Goal: Task Accomplishment & Management: Manage account settings

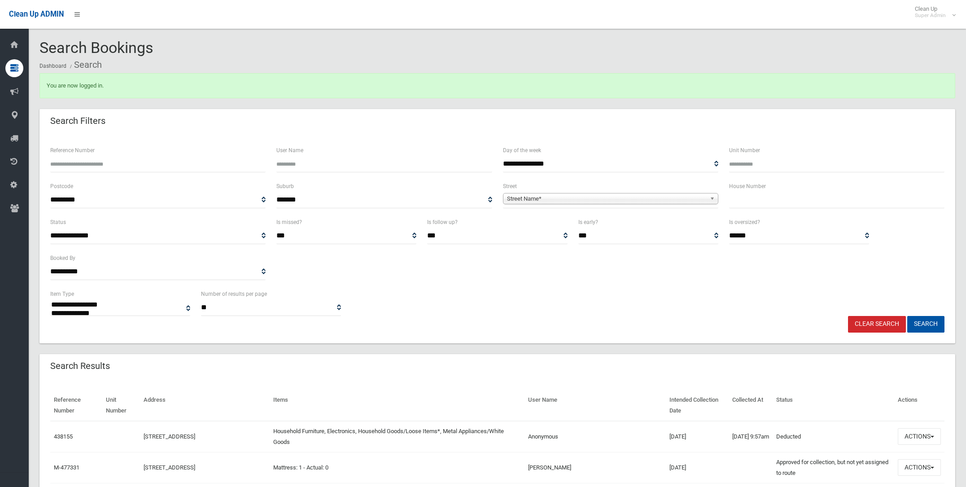
select select
click at [535, 198] on span "Street Name*" at bounding box center [606, 198] width 199 height 11
type input "*******"
click at [528, 221] on li "Rickard Road (BANKSTOWN 2200)" at bounding box center [610, 223] width 211 height 11
click at [750, 198] on input "text" at bounding box center [836, 200] width 215 height 17
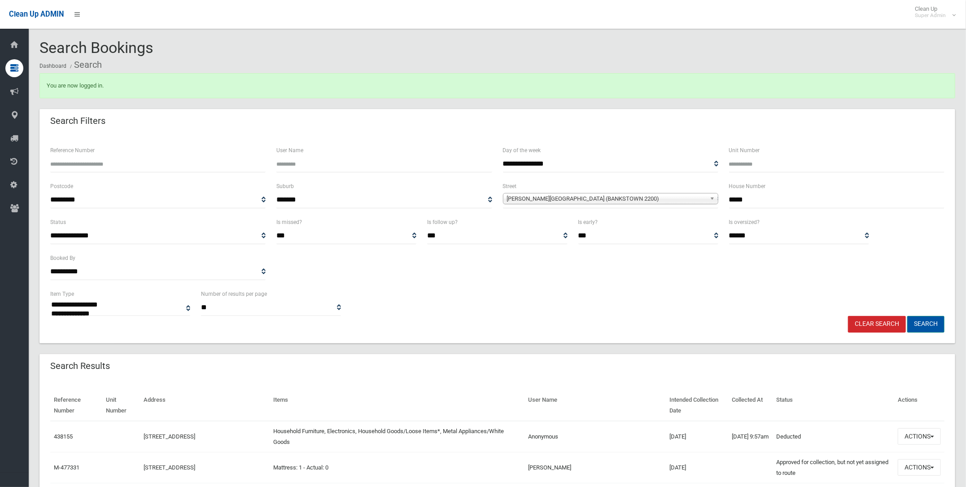
type input "*****"
click at [931, 323] on button "Search" at bounding box center [926, 324] width 37 height 17
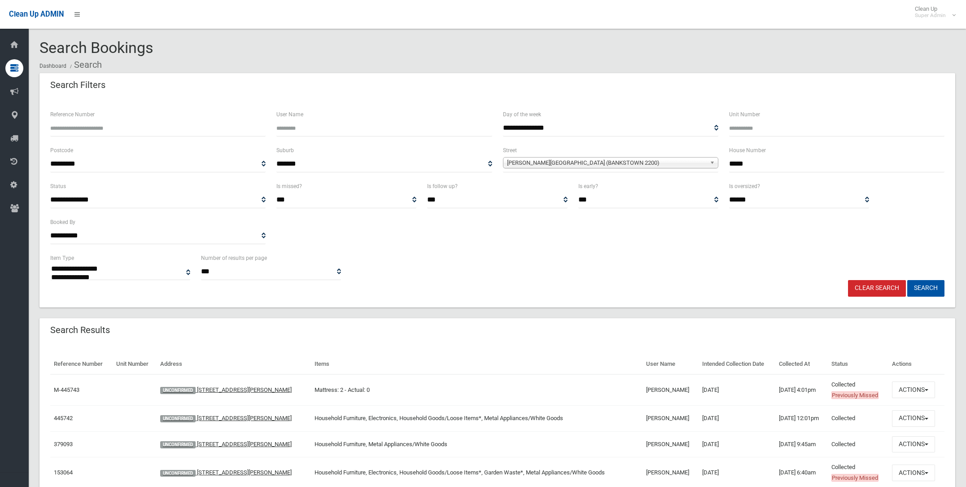
select select
click at [751, 163] on input "*****" at bounding box center [836, 164] width 215 height 17
type input "**"
click at [927, 281] on button "Search" at bounding box center [926, 288] width 37 height 17
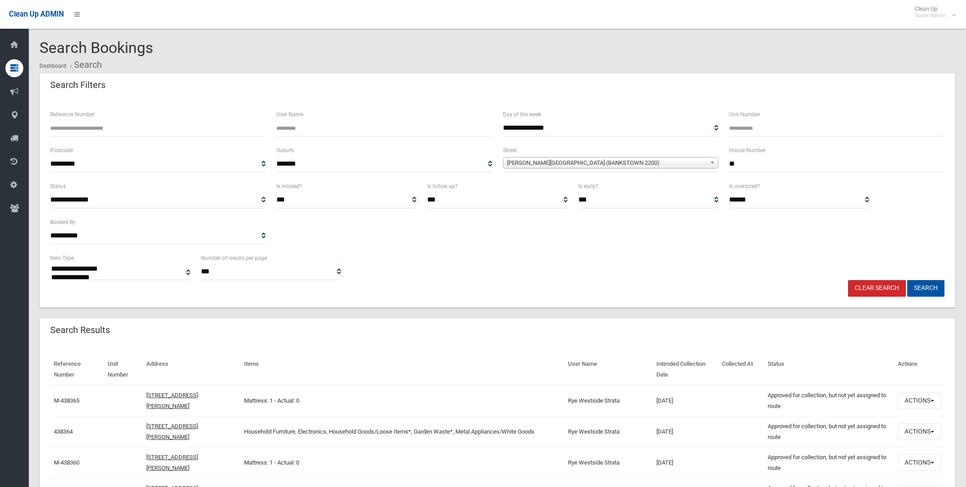
select select
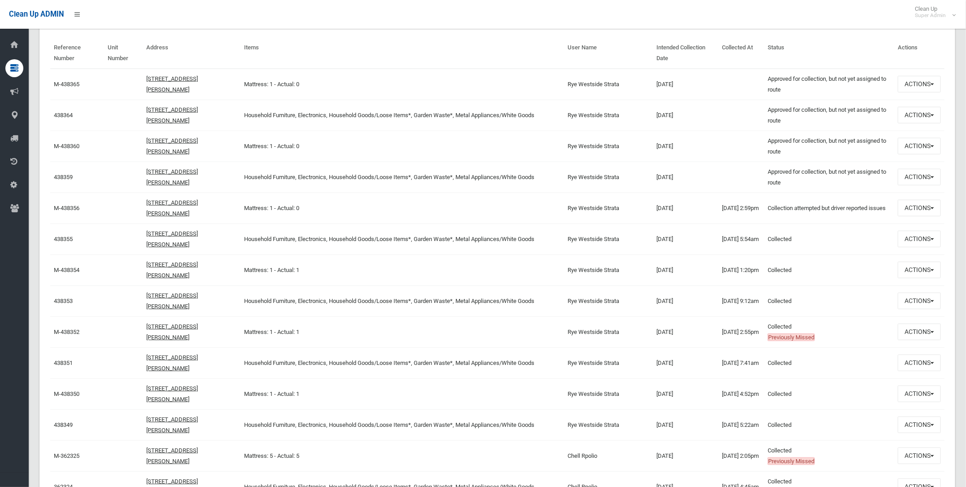
scroll to position [336, 0]
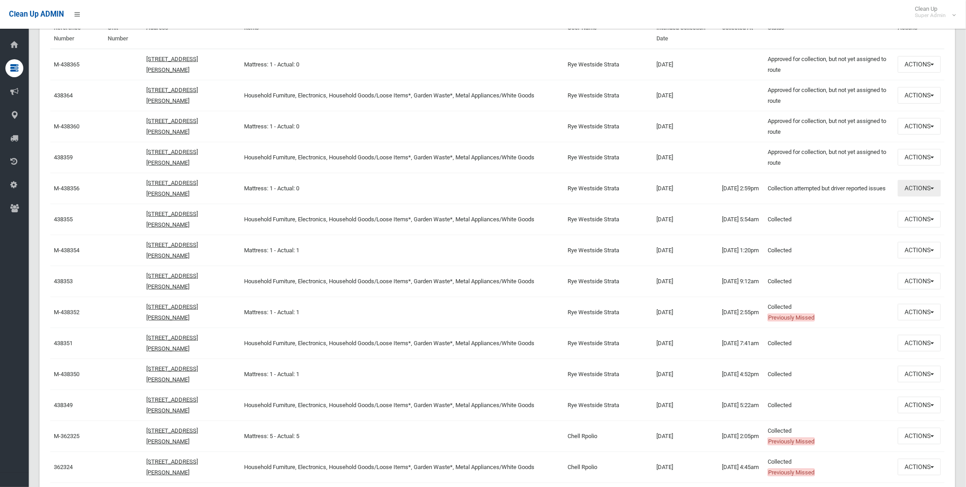
click at [909, 186] on button "Actions" at bounding box center [919, 188] width 43 height 17
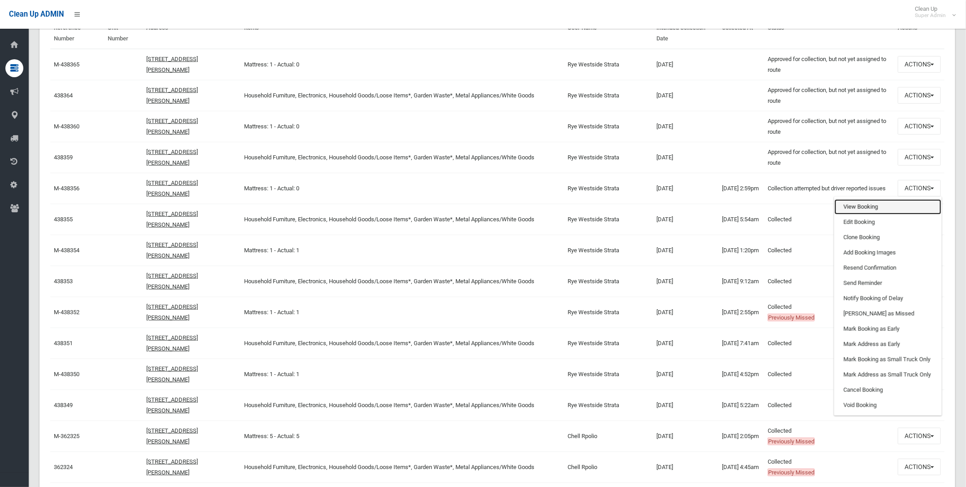
click at [862, 205] on link "View Booking" at bounding box center [888, 206] width 107 height 15
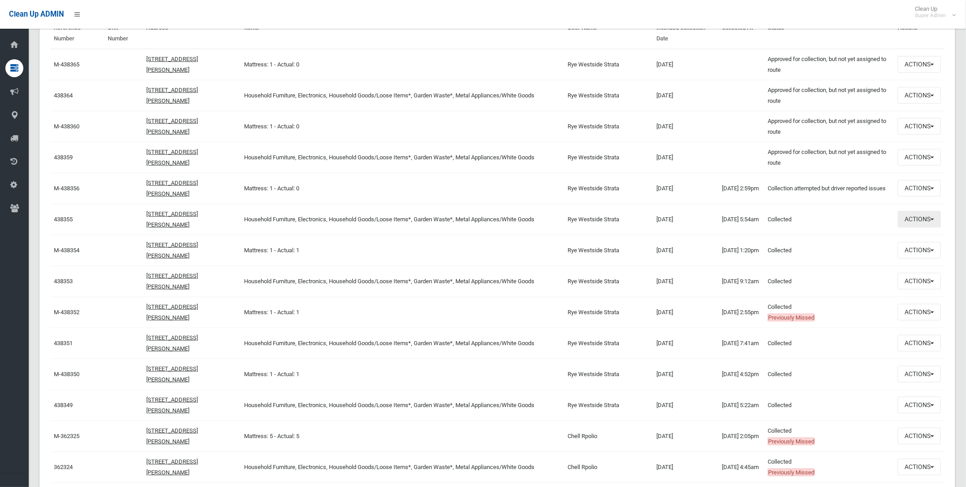
click at [921, 217] on button "Actions" at bounding box center [919, 219] width 43 height 17
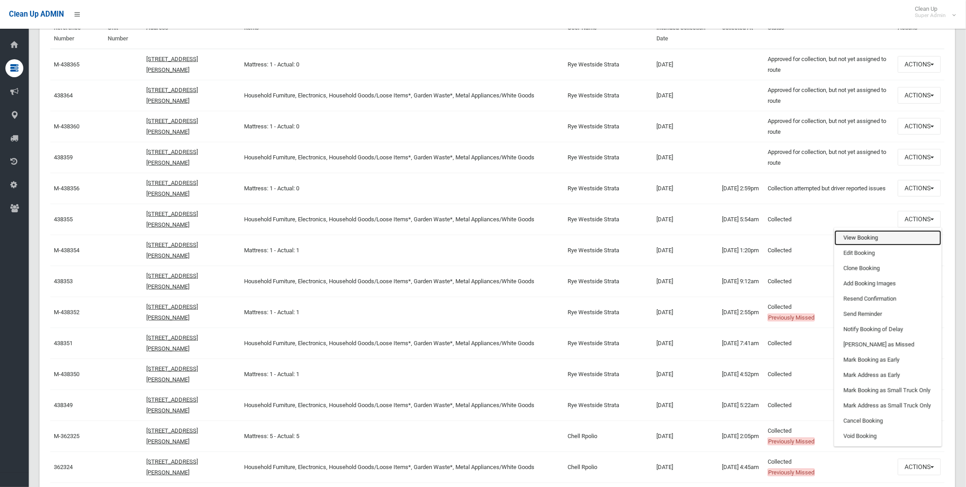
click at [858, 235] on link "View Booking" at bounding box center [888, 237] width 107 height 15
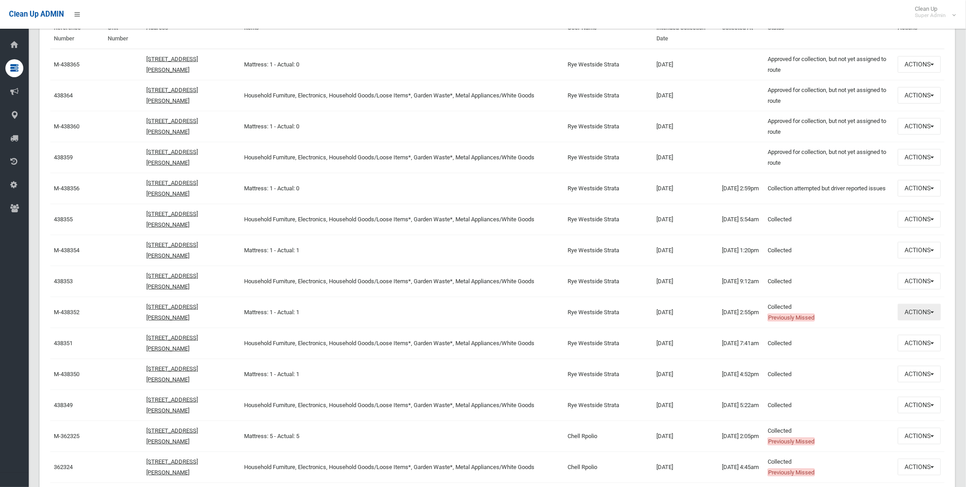
click at [919, 313] on button "Actions" at bounding box center [919, 312] width 43 height 17
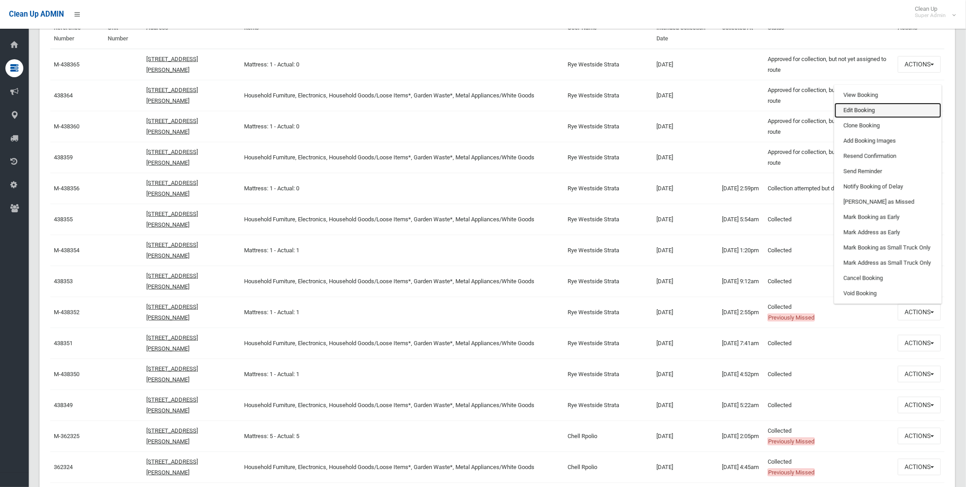
click at [867, 110] on link "Edit Booking" at bounding box center [888, 110] width 107 height 15
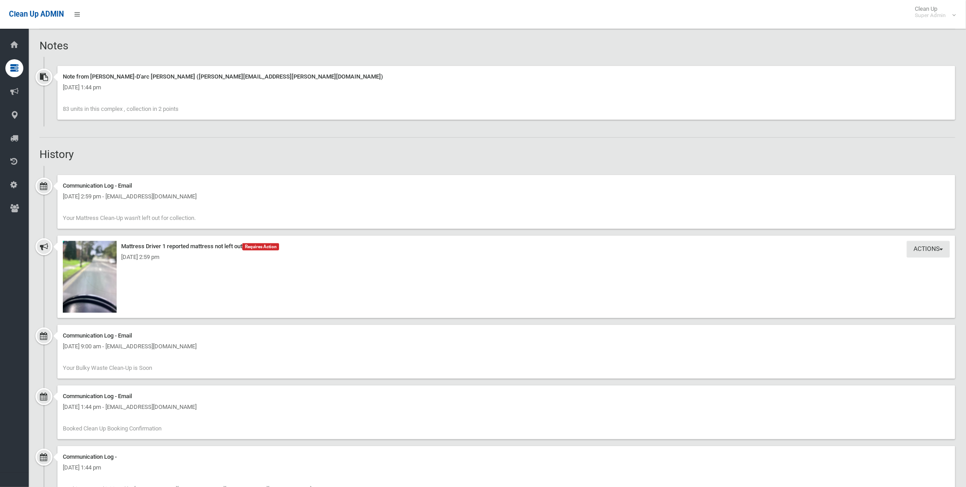
scroll to position [561, 0]
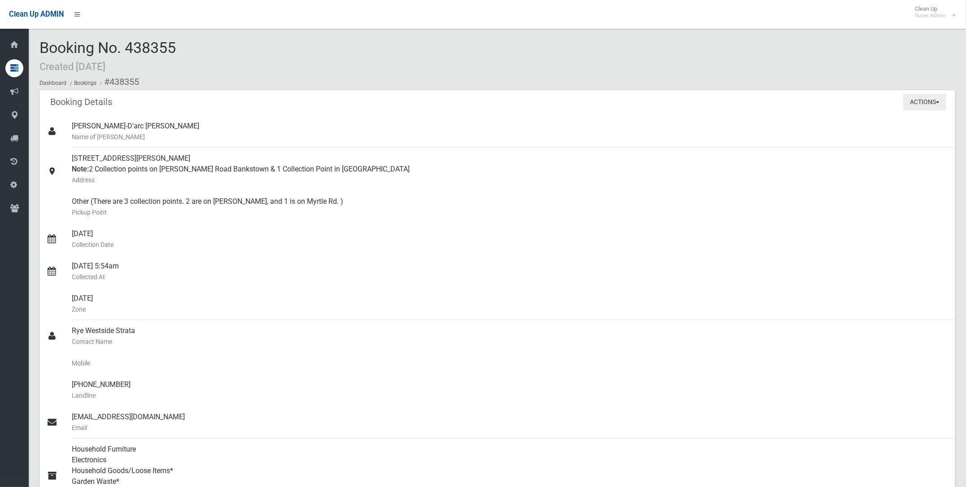
click at [920, 97] on button "Actions" at bounding box center [925, 102] width 43 height 17
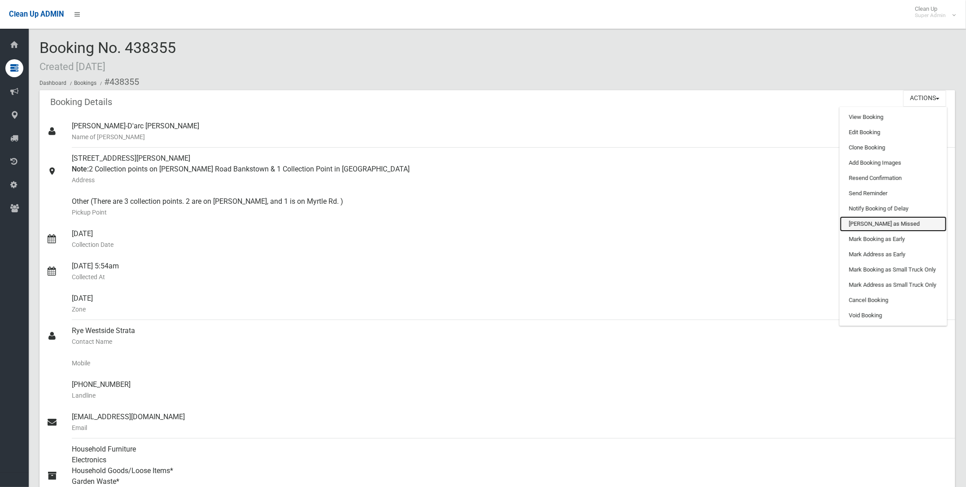
click at [865, 220] on link "[PERSON_NAME] as Missed" at bounding box center [893, 223] width 107 height 15
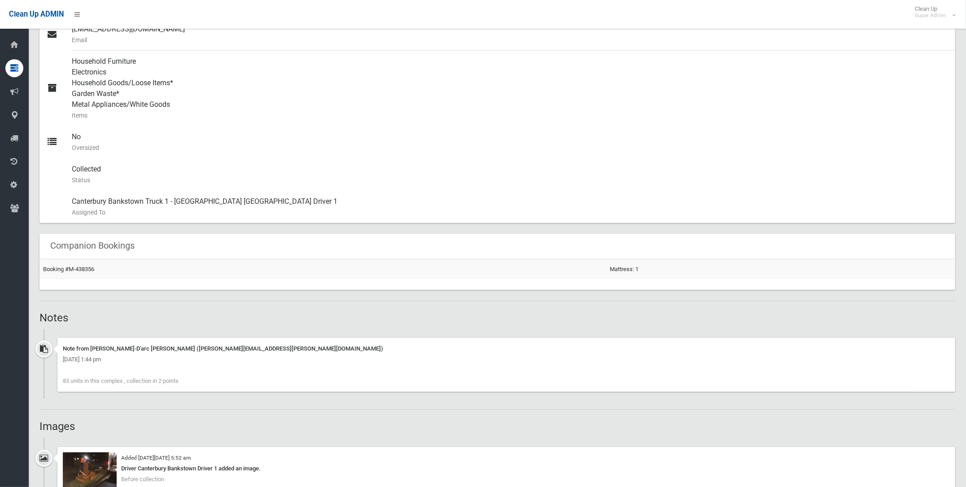
scroll to position [392, 0]
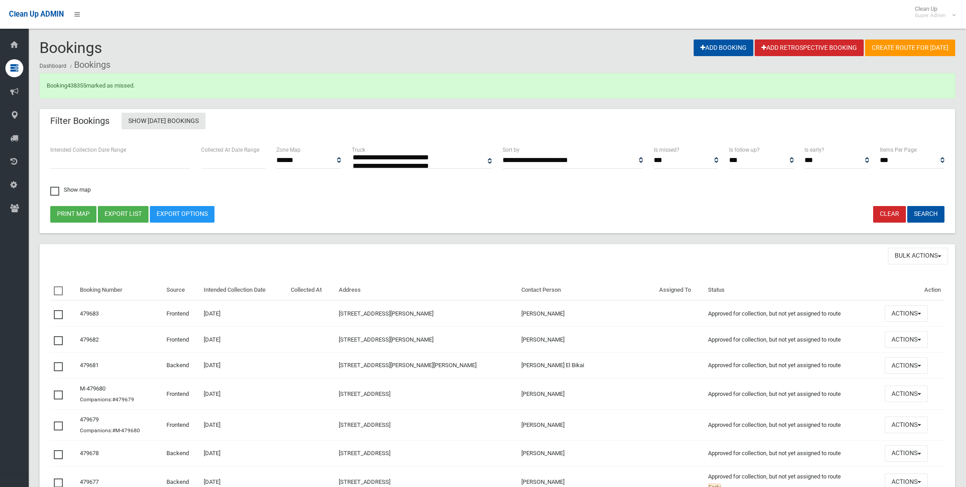
select select
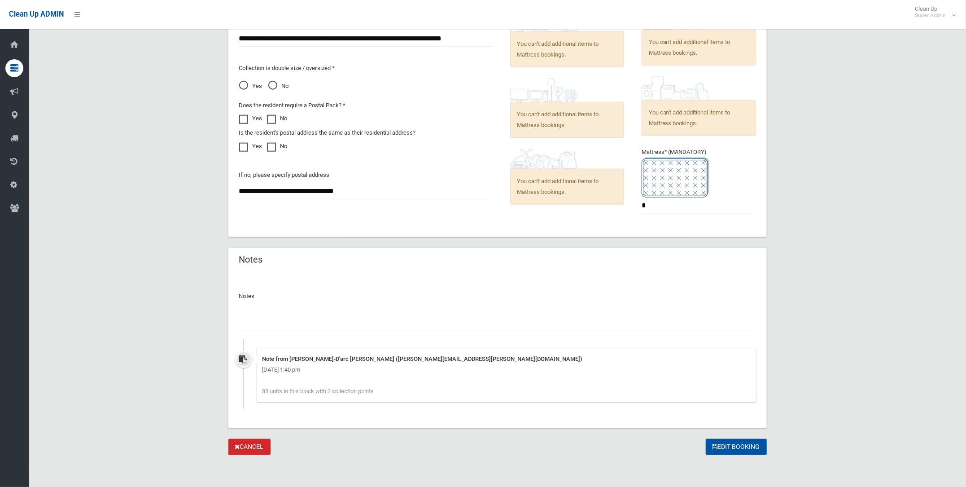
scroll to position [611, 0]
click at [258, 323] on input "text" at bounding box center [497, 322] width 517 height 17
type input "**********"
click at [725, 442] on button "Edit Booking" at bounding box center [736, 447] width 61 height 17
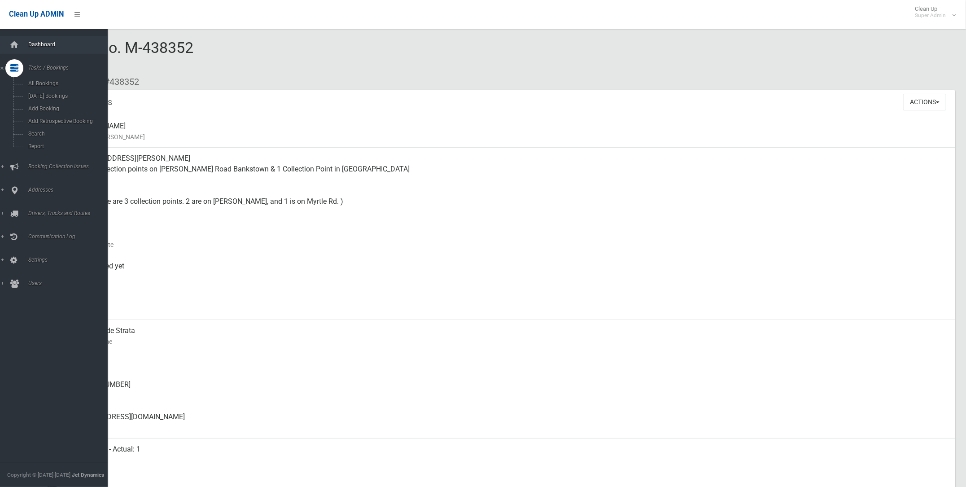
click at [45, 42] on span "Dashboard" at bounding box center [71, 44] width 91 height 6
